Goal: Task Accomplishment & Management: Use online tool/utility

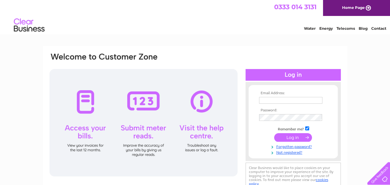
type input "steve@scotia-access.co.uk"
click at [293, 137] on input "submit" at bounding box center [293, 137] width 38 height 9
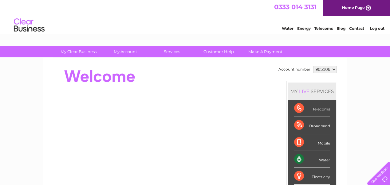
click at [287, 29] on link "Water" at bounding box center [288, 28] width 12 height 5
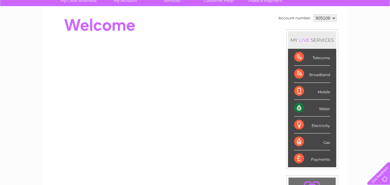
scroll to position [61, 0]
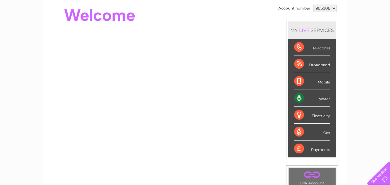
click at [295, 97] on div "Water" at bounding box center [312, 98] width 36 height 17
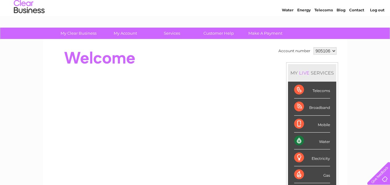
scroll to position [31, 0]
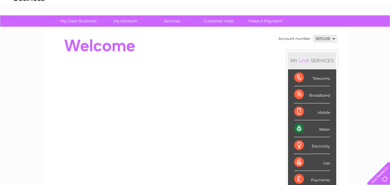
click at [296, 128] on div "Water" at bounding box center [312, 128] width 36 height 17
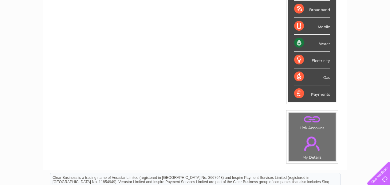
scroll to position [55, 0]
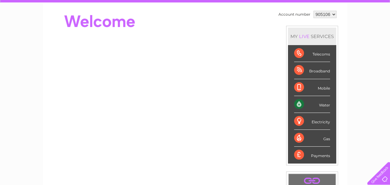
click at [323, 105] on div "Water" at bounding box center [312, 104] width 36 height 17
click at [295, 103] on div "Water" at bounding box center [312, 104] width 36 height 17
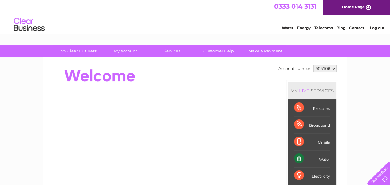
scroll to position [0, 0]
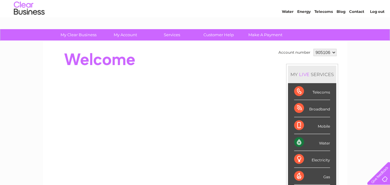
scroll to position [31, 0]
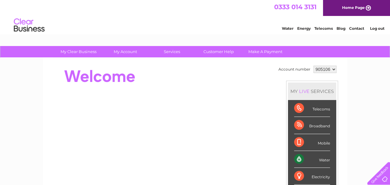
scroll to position [92, 0]
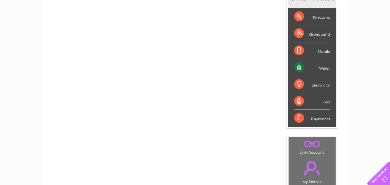
click at [318, 71] on div "Water" at bounding box center [312, 67] width 36 height 17
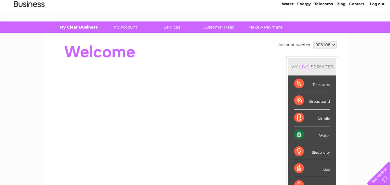
scroll to position [0, 0]
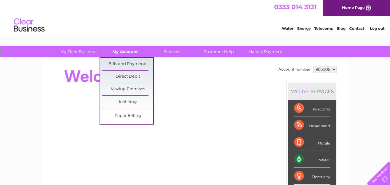
click at [131, 52] on link "My Account" at bounding box center [125, 51] width 51 height 11
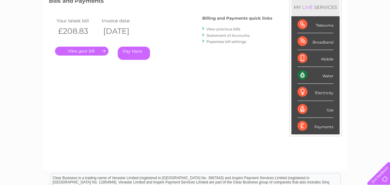
scroll to position [92, 0]
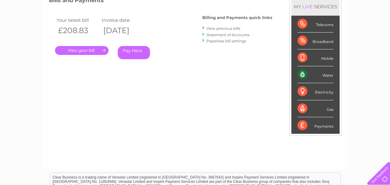
click at [302, 74] on div "Water" at bounding box center [315, 74] width 36 height 17
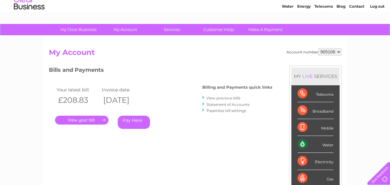
scroll to position [0, 0]
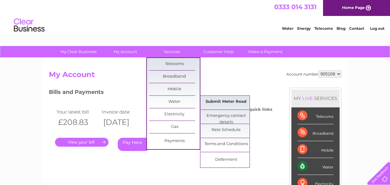
click at [240, 103] on link "Submit Meter Read" at bounding box center [226, 102] width 51 height 12
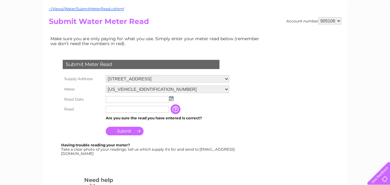
scroll to position [61, 0]
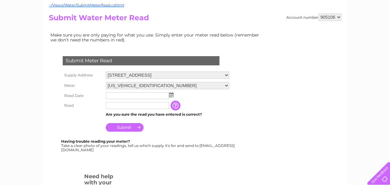
click at [170, 95] on img at bounding box center [171, 94] width 5 height 5
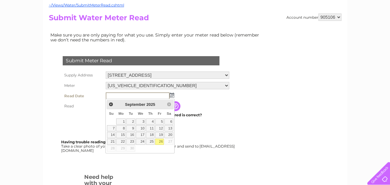
click at [160, 140] on link "26" at bounding box center [159, 142] width 9 height 6
type input "[DATE]"
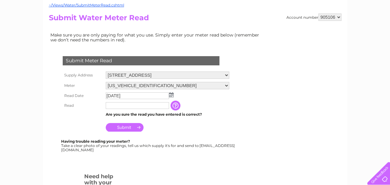
click at [133, 107] on input "text" at bounding box center [137, 105] width 63 height 7
click at [180, 107] on input "button" at bounding box center [176, 106] width 11 height 10
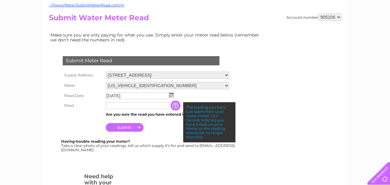
click at [134, 105] on input "text" at bounding box center [137, 105] width 63 height 7
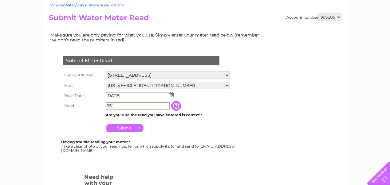
type input "351"
click at [128, 126] on input "Submit" at bounding box center [125, 128] width 38 height 9
